Goal: Task Accomplishment & Management: Manage account settings

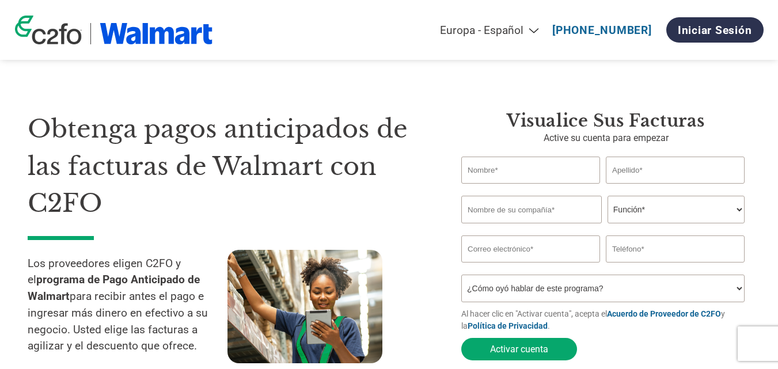
select select "es-ES"
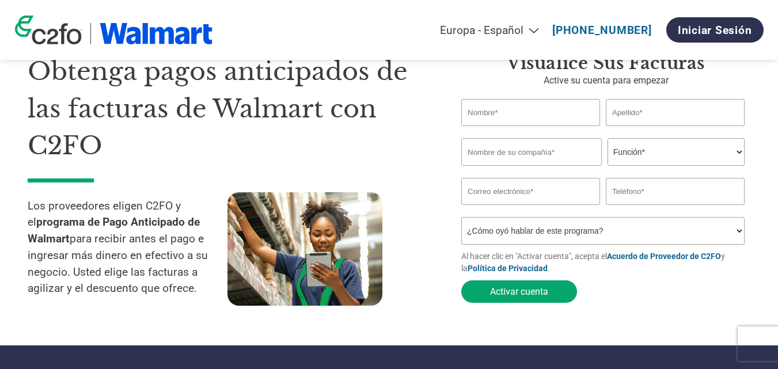
click at [500, 228] on select "¿Cómo oyó hablar de este programa? Recibió una carta Correo electrónico Redes s…" at bounding box center [602, 231] width 283 height 28
click at [92, 225] on strong "programa de Pago Anticipado de Walmart" at bounding box center [114, 230] width 172 height 30
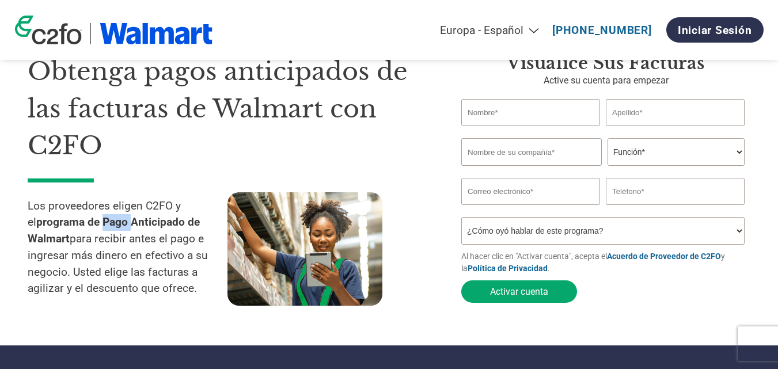
click at [92, 225] on strong "programa de Pago Anticipado de Walmart" at bounding box center [114, 230] width 172 height 30
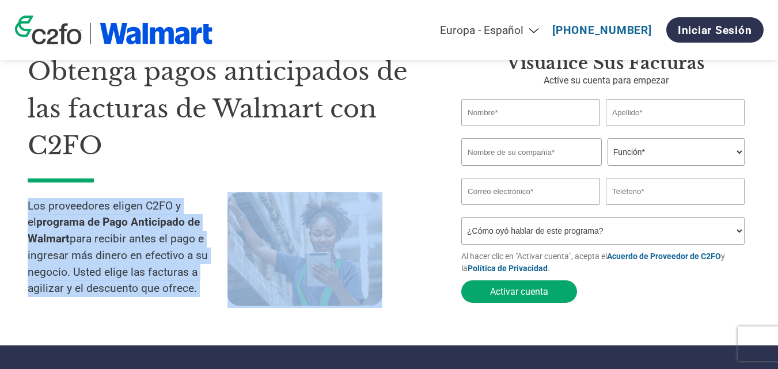
click at [92, 225] on strong "programa de Pago Anticipado de Walmart" at bounding box center [114, 230] width 172 height 30
click at [95, 254] on p "Los proveedores eligen C2FO y el programa de Pago Anticipado de Walmart para re…" at bounding box center [128, 248] width 200 height 100
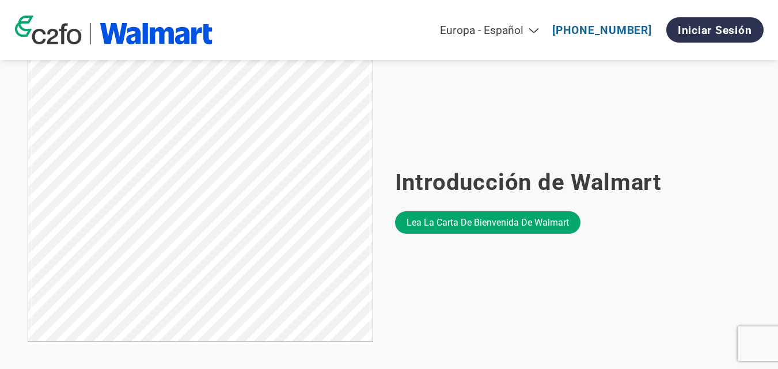
scroll to position [662, 0]
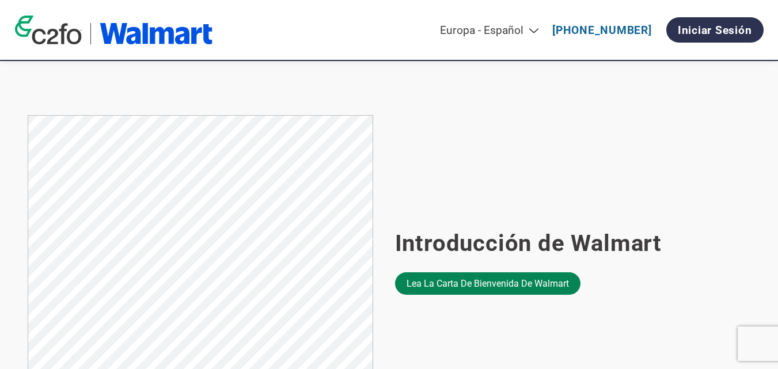
click at [468, 288] on link "Lea la carta de bienvenida de Walmart" at bounding box center [487, 283] width 185 height 22
click at [410, 293] on link "Lea la carta de bienvenida de Walmart" at bounding box center [487, 283] width 185 height 22
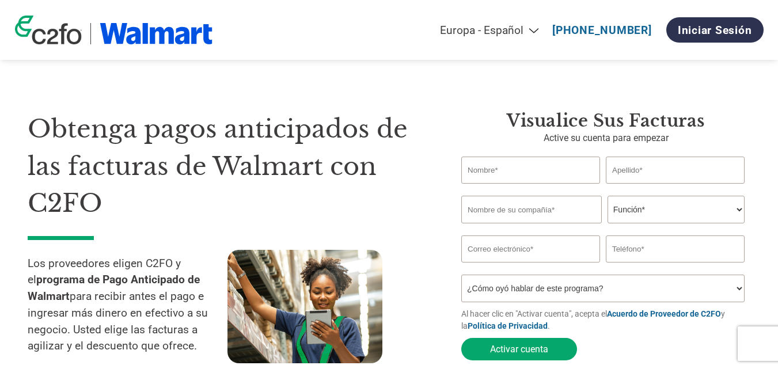
select select "es-ES"
click at [713, 29] on link "Iniciar sesión" at bounding box center [714, 29] width 97 height 25
select select "es-ES"
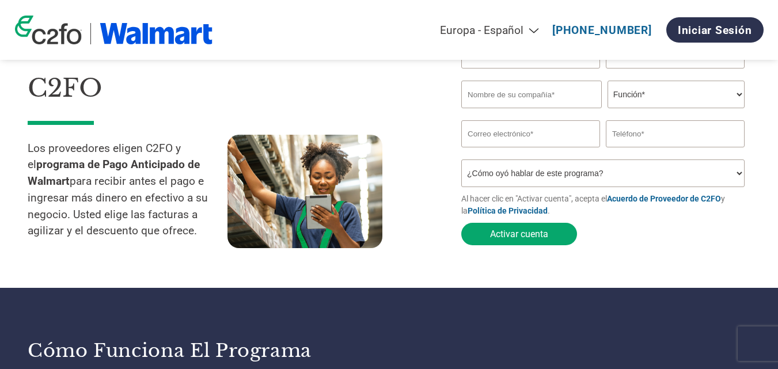
scroll to position [173, 0]
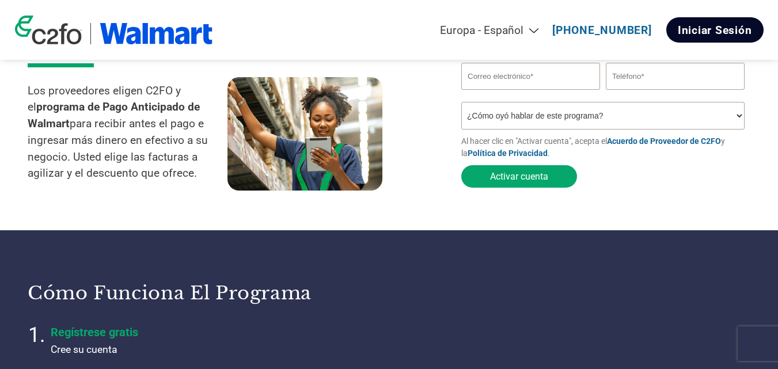
click at [716, 31] on link "Iniciar sesión" at bounding box center [714, 29] width 97 height 25
